Goal: Use online tool/utility: Use online tool/utility

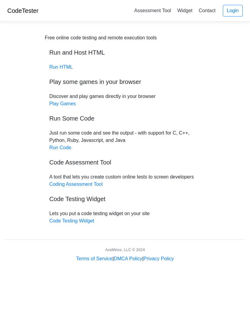
click at [63, 150] on link "Run Code" at bounding box center [60, 147] width 22 height 5
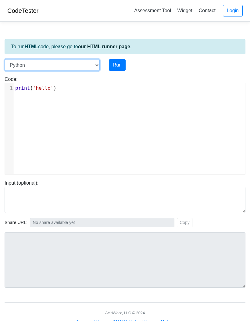
click at [96, 65] on select "C C++ Go Java Javascript Python Ruby" at bounding box center [52, 65] width 95 height 12
select select "go"
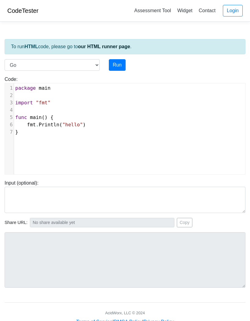
click at [118, 67] on button "Run" at bounding box center [117, 65] width 17 height 12
type input "[URL][DOMAIN_NAME]"
type textarea "Stdout: hello"
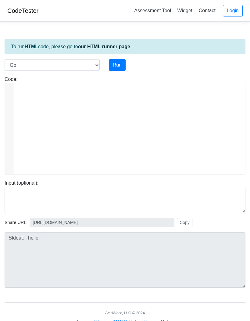
scroll to position [959, 0]
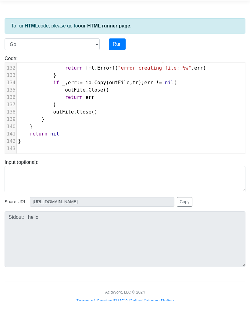
click at [115, 59] on button "Run" at bounding box center [117, 65] width 17 height 12
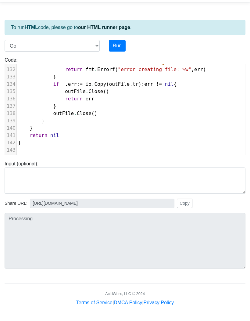
type input "[URL][DOMAIN_NAME]"
type textarea "Submission status: Compilation Error Compile Output: main.go:13:2: cannot find …"
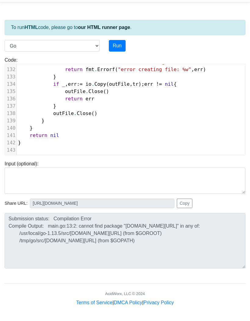
click at [222, 280] on div "To run HTML code, please go to our HTML runner page . Language C C++ Go Java Ja…" at bounding box center [125, 156] width 250 height 299
